Goal: Find specific page/section: Find specific page/section

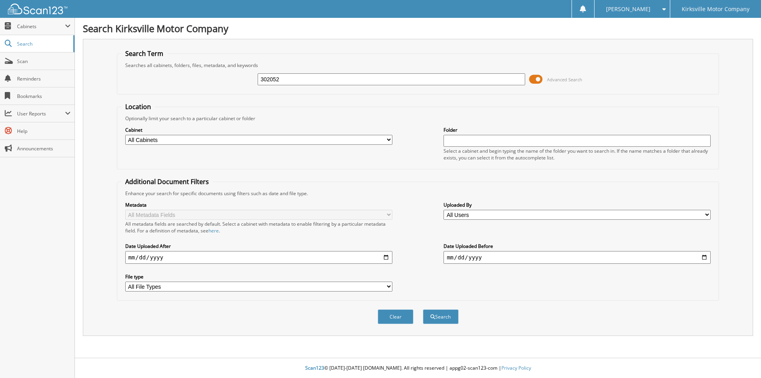
type input "302052"
click at [423, 309] on button "Search" at bounding box center [441, 316] width 36 height 15
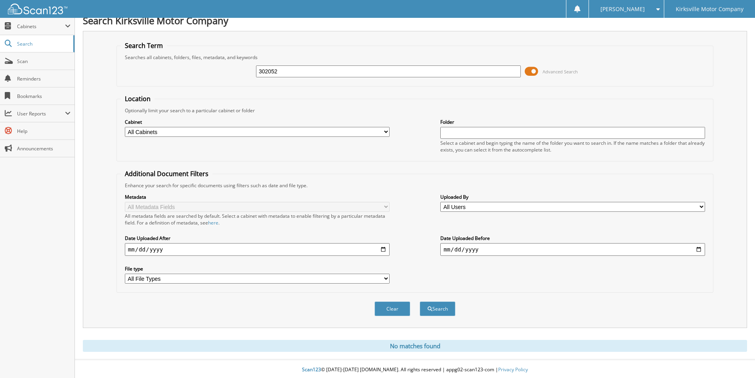
scroll to position [10, 0]
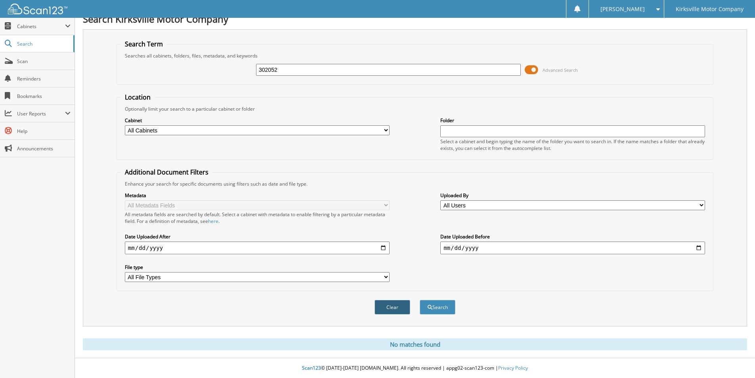
click at [383, 302] on button "Clear" at bounding box center [392, 307] width 36 height 15
